Goal: Information Seeking & Learning: Learn about a topic

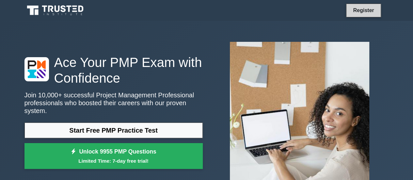
click at [360, 11] on link "Register" at bounding box center [363, 10] width 29 height 8
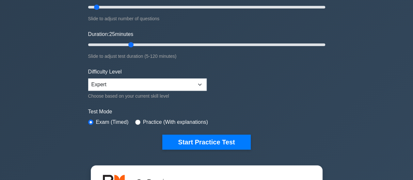
type input "25"
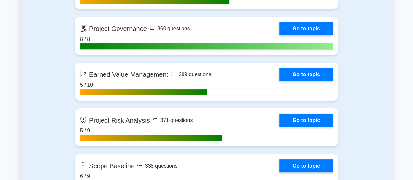
scroll to position [1248, 0]
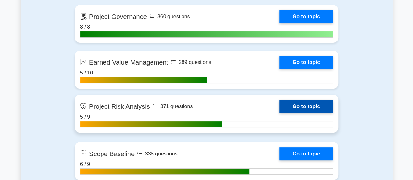
click at [279, 111] on link "Go to topic" at bounding box center [306, 106] width 54 height 13
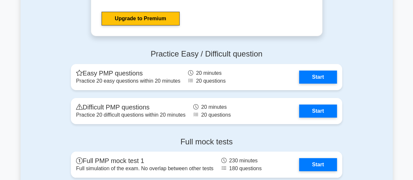
scroll to position [2420, 0]
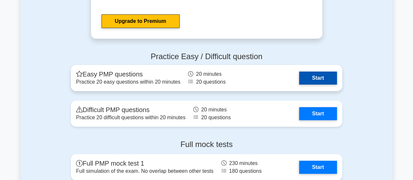
click at [314, 72] on link "Start" at bounding box center [318, 78] width 38 height 13
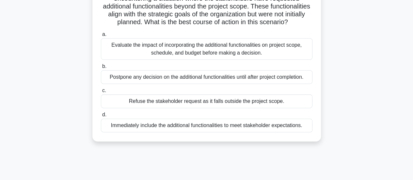
click at [120, 56] on div "Evaluate the impact of incorporating the additional functionalities on project …" at bounding box center [207, 49] width 212 height 22
click at [101, 37] on input "a. Evaluate the impact of incorporating the additional functionalities on proje…" at bounding box center [101, 34] width 0 height 4
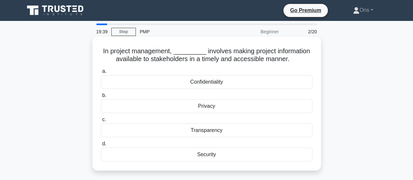
click at [165, 134] on div "Transparency" at bounding box center [207, 130] width 212 height 14
click at [101, 122] on input "c. Transparency" at bounding box center [101, 120] width 0 height 4
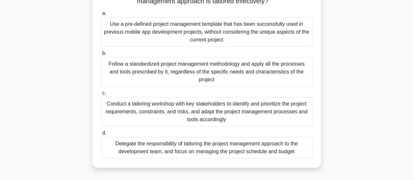
scroll to position [92, 0]
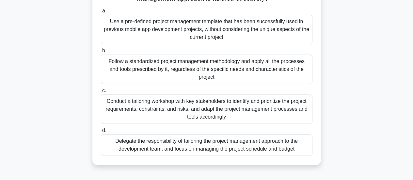
click at [259, 102] on div "Conduct a tailoring workshop with key stakeholders to identify and prioritize t…" at bounding box center [207, 108] width 212 height 29
click at [101, 93] on input "c. Conduct a tailoring workshop with key stakeholders to identify and prioritiz…" at bounding box center [101, 90] width 0 height 4
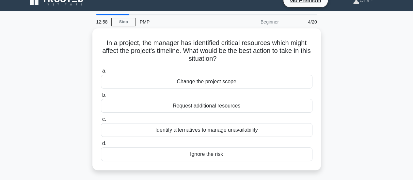
scroll to position [10, 0]
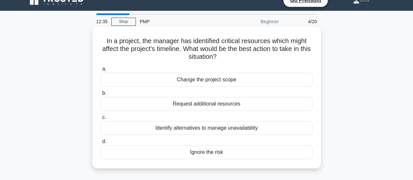
click at [284, 127] on div "Identify alternatives to manage unavailability" at bounding box center [207, 128] width 212 height 14
click at [101, 119] on input "c. Identify alternatives to manage unavailability" at bounding box center [101, 117] width 0 height 4
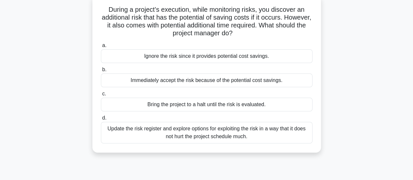
scroll to position [48, 0]
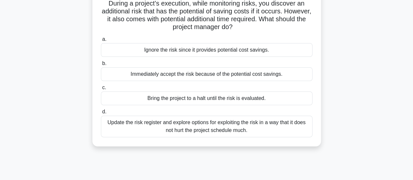
click at [259, 132] on div "Update the risk register and explore options for exploiting the risk in a way t…" at bounding box center [207, 127] width 212 height 22
click at [101, 114] on input "d. Update the risk register and explore options for exploiting the risk in a wa…" at bounding box center [101, 112] width 0 height 4
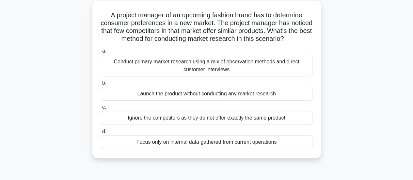
scroll to position [38, 0]
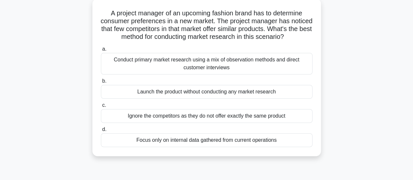
click at [216, 74] on div "Conduct primary market research using a mix of observation methods and direct c…" at bounding box center [207, 64] width 212 height 22
click at [101, 51] on input "a. Conduct primary market research using a mix of observation methods and direc…" at bounding box center [101, 49] width 0 height 4
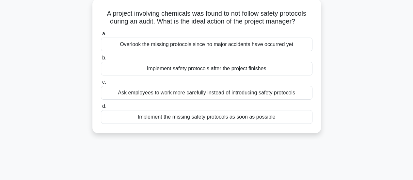
scroll to position [41, 0]
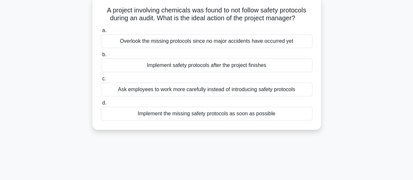
click at [237, 112] on div "Implement the missing safety protocols as soon as possible" at bounding box center [207, 114] width 212 height 14
click at [101, 105] on input "d. Implement the missing safety protocols as soon as possible" at bounding box center [101, 103] width 0 height 4
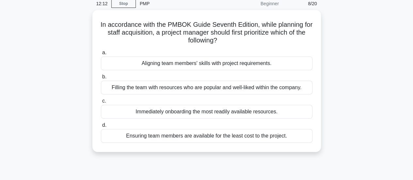
scroll to position [28, 0]
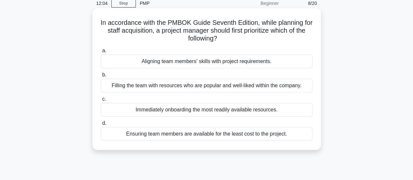
click at [225, 60] on div "Aligning team members' skills with project requirements." at bounding box center [207, 62] width 212 height 14
click at [101, 53] on input "a. Aligning team members' skills with project requirements." at bounding box center [101, 51] width 0 height 4
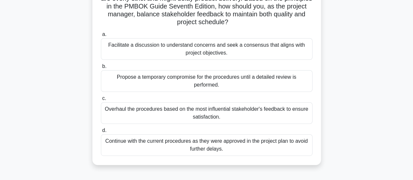
scroll to position [78, 0]
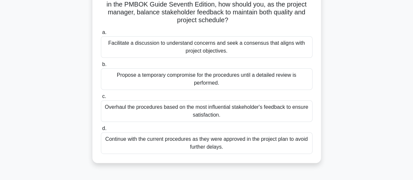
click at [243, 48] on div "Facilitate a discussion to understand concerns and seek a consensus that aligns…" at bounding box center [207, 47] width 212 height 22
click at [101, 35] on input "a. Facilitate a discussion to understand concerns and seek a consensus that ali…" at bounding box center [101, 32] width 0 height 4
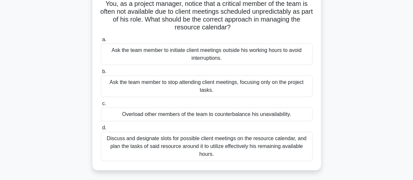
scroll to position [49, 0]
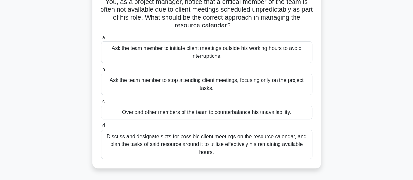
click at [306, 146] on div "Discuss and designate slots for possible client meetings on the resource calend…" at bounding box center [207, 144] width 212 height 29
click at [101, 128] on input "d. Discuss and designate slots for possible client meetings on the resource cal…" at bounding box center [101, 126] width 0 height 4
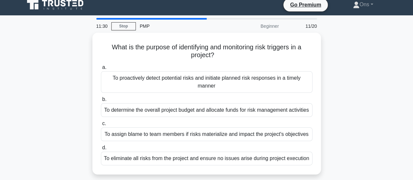
scroll to position [6, 0]
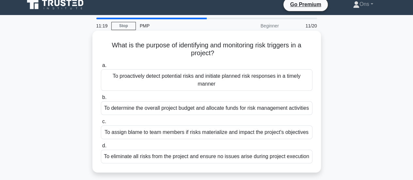
click at [254, 81] on div "To proactively detect potential risks and initiate planned risk responses in a …" at bounding box center [207, 80] width 212 height 22
click at [101, 68] on input "a. To proactively detect potential risks and initiate planned risk responses in…" at bounding box center [101, 65] width 0 height 4
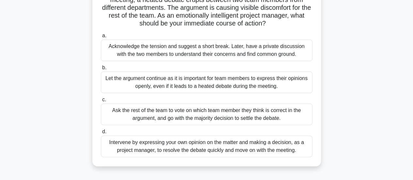
scroll to position [63, 0]
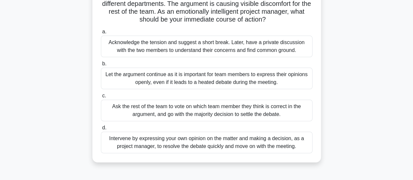
click at [255, 56] on div "Acknowledge the tension and suggest a short break. Later, have a private discus…" at bounding box center [207, 47] width 212 height 22
click at [101, 34] on input "a. Acknowledge the tension and suggest a short break. Later, have a private dis…" at bounding box center [101, 32] width 0 height 4
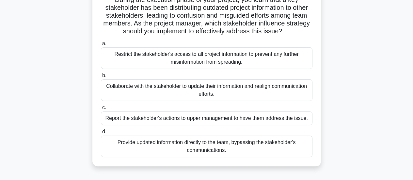
scroll to position [52, 0]
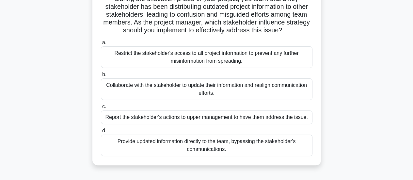
click at [222, 87] on div "Collaborate with the stakeholder to update their information and realign commun…" at bounding box center [207, 89] width 212 height 22
click at [101, 77] on input "b. Collaborate with the stakeholder to update their information and realign com…" at bounding box center [101, 74] width 0 height 4
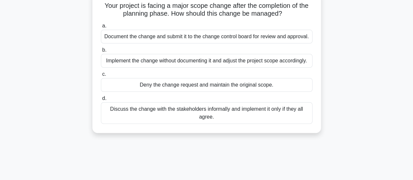
scroll to position [47, 0]
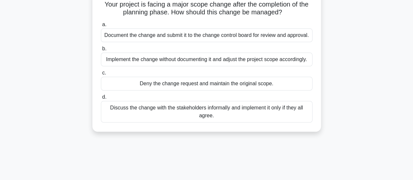
click at [172, 39] on div "Document the change and submit it to the change control board for review and ap…" at bounding box center [207, 35] width 212 height 14
click at [101, 27] on input "a. Document the change and submit it to the change control board for review and…" at bounding box center [101, 25] width 0 height 4
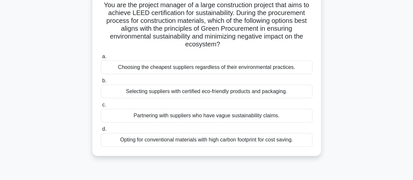
scroll to position [48, 0]
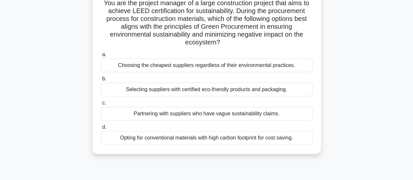
click at [243, 90] on div "Selecting suppliers with certified eco-friendly products and packaging." at bounding box center [207, 90] width 212 height 14
click at [101, 81] on input "b. Selecting suppliers with certified eco-friendly products and packaging." at bounding box center [101, 79] width 0 height 4
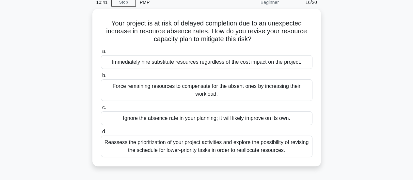
scroll to position [30, 0]
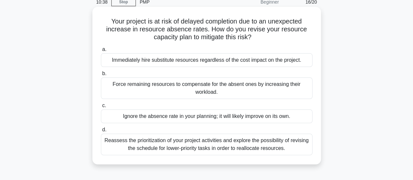
click at [275, 140] on div "Reassess the prioritization of your project activities and explore the possibil…" at bounding box center [207, 145] width 212 height 22
click at [101, 132] on input "d. Reassess the prioritization of your project activities and explore the possi…" at bounding box center [101, 130] width 0 height 4
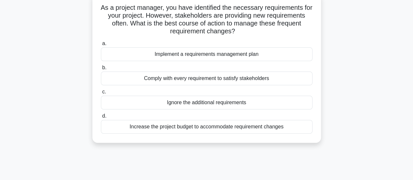
scroll to position [46, 0]
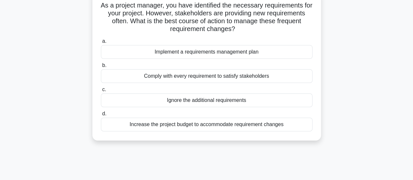
click at [255, 51] on div "Implement a requirements management plan" at bounding box center [207, 52] width 212 height 14
click at [101, 43] on input "a. Implement a requirements management plan" at bounding box center [101, 41] width 0 height 4
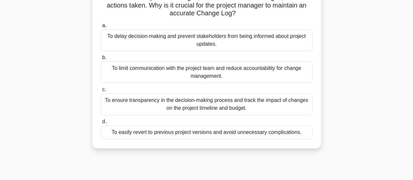
scroll to position [66, 0]
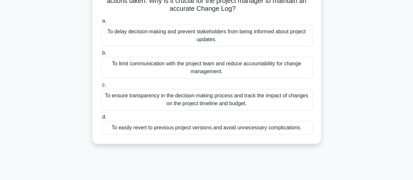
click at [247, 104] on div "To ensure transparency in the decision-making process and track the impact of c…" at bounding box center [207, 100] width 212 height 22
click at [101, 87] on input "c. To ensure transparency in the decision-making process and track the impact o…" at bounding box center [101, 85] width 0 height 4
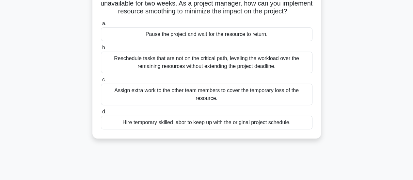
scroll to position [65, 0]
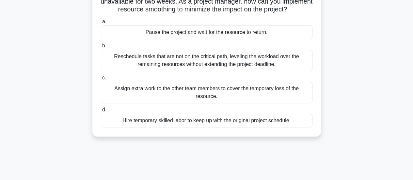
click at [242, 71] on div "Reschedule tasks that are not on the critical path, leveling the workload over …" at bounding box center [207, 61] width 212 height 22
click at [101, 48] on input "b. Reschedule tasks that are not on the critical path, leveling the workload ov…" at bounding box center [101, 46] width 0 height 4
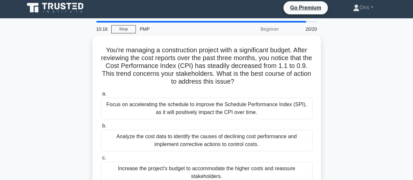
scroll to position [0, 0]
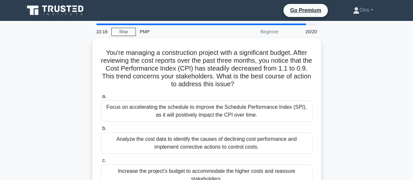
click at [242, 72] on div "You're managing a construction project with a significant budget. After reviewi…" at bounding box center [206, 132] width 223 height 183
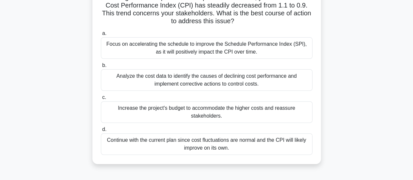
scroll to position [63, 0]
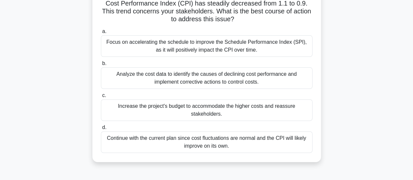
click at [278, 83] on div "Analyze the cost data to identify the causes of declining cost performance and …" at bounding box center [207, 78] width 212 height 22
click at [101, 66] on input "b. Analyze the cost data to identify the causes of declining cost performance a…" at bounding box center [101, 63] width 0 height 4
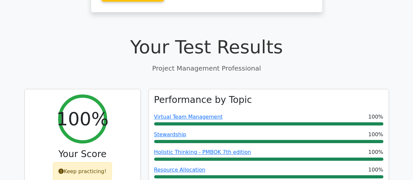
scroll to position [184, 0]
